Goal: Transaction & Acquisition: Purchase product/service

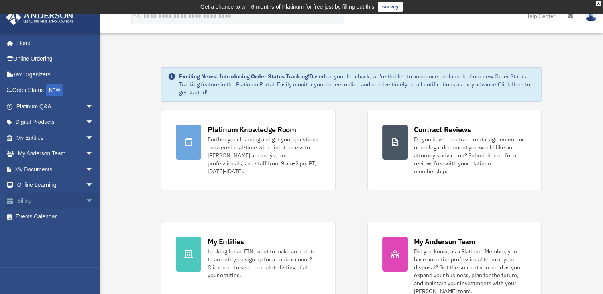
click at [35, 199] on link "Billing arrow_drop_down" at bounding box center [56, 201] width 100 height 16
click at [86, 199] on span "arrow_drop_down" at bounding box center [94, 201] width 16 height 16
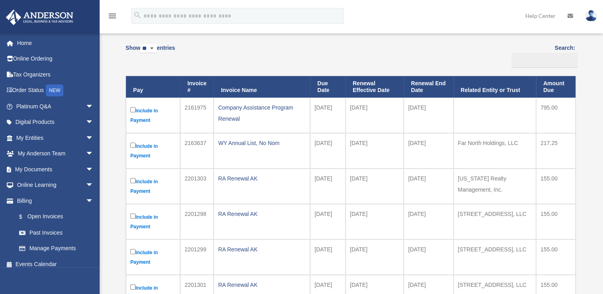
scroll to position [80, 0]
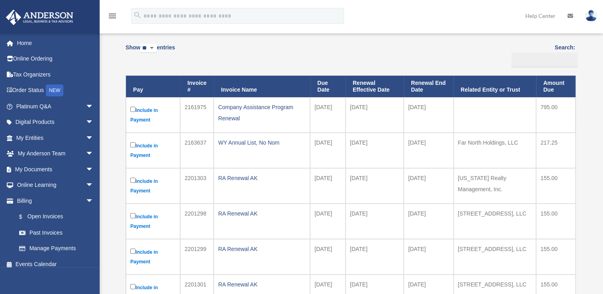
click at [129, 108] on td "Include in Payment" at bounding box center [153, 114] width 54 height 35
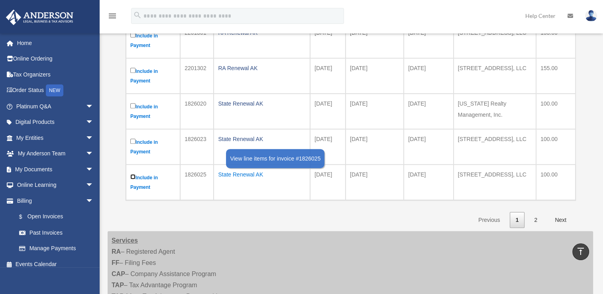
scroll to position [358, 0]
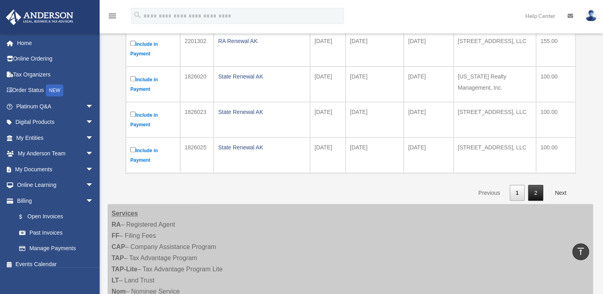
click at [536, 191] on link "2" at bounding box center [535, 193] width 15 height 16
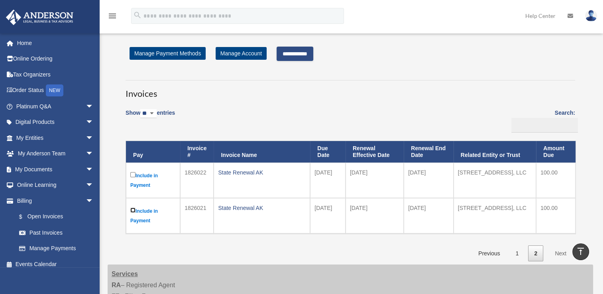
scroll to position [13, 0]
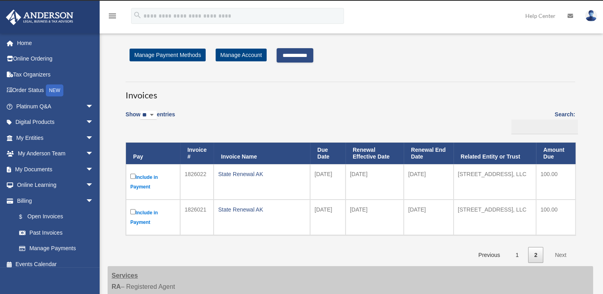
click at [304, 54] on input "**********" at bounding box center [294, 55] width 37 height 14
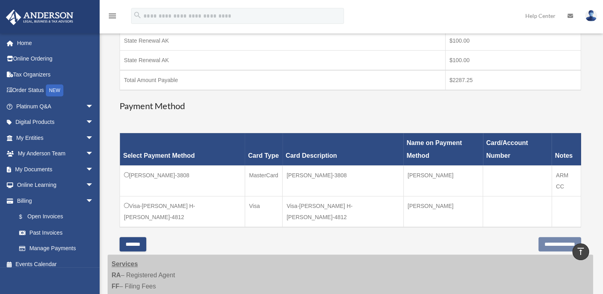
scroll to position [371, 0]
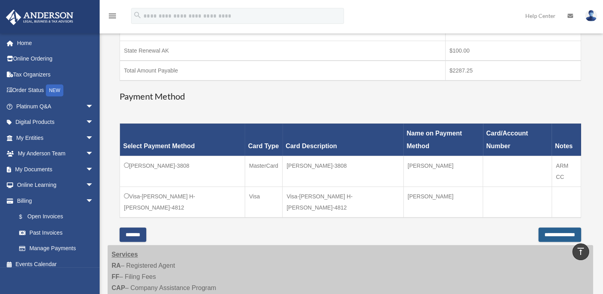
click at [549, 227] on input "**********" at bounding box center [559, 234] width 43 height 14
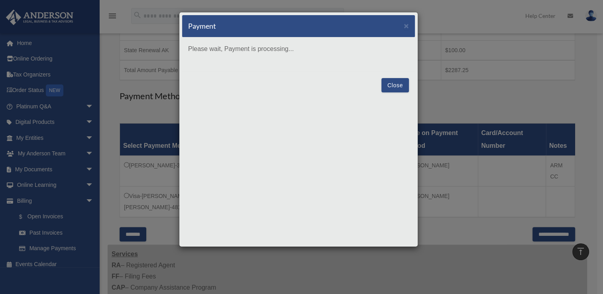
click at [527, 109] on div "Payment × Please wait, Payment is processing... Close" at bounding box center [301, 147] width 603 height 294
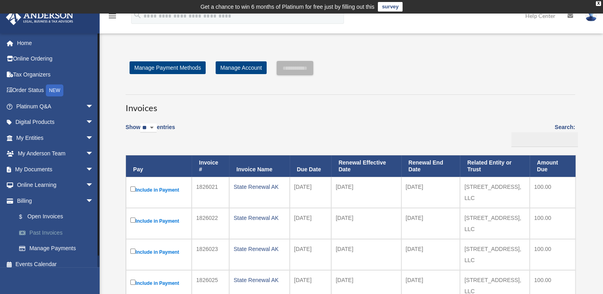
click at [39, 232] on link "Past Invoices" at bounding box center [58, 233] width 94 height 16
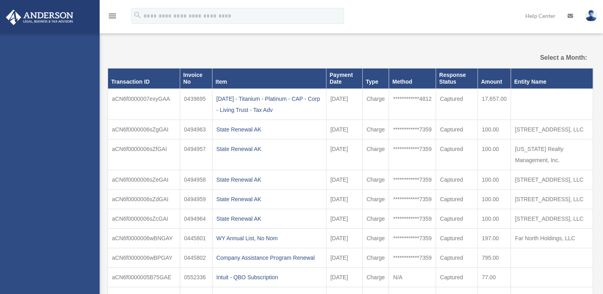
select select
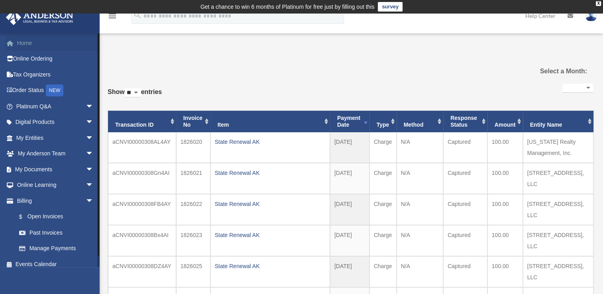
click at [22, 44] on link "Home" at bounding box center [56, 43] width 100 height 16
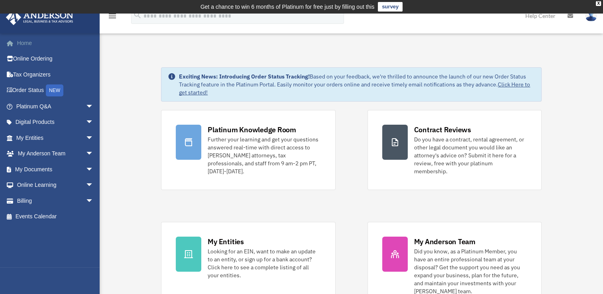
click at [27, 42] on link "Home" at bounding box center [56, 43] width 100 height 16
